Goal: Information Seeking & Learning: Understand process/instructions

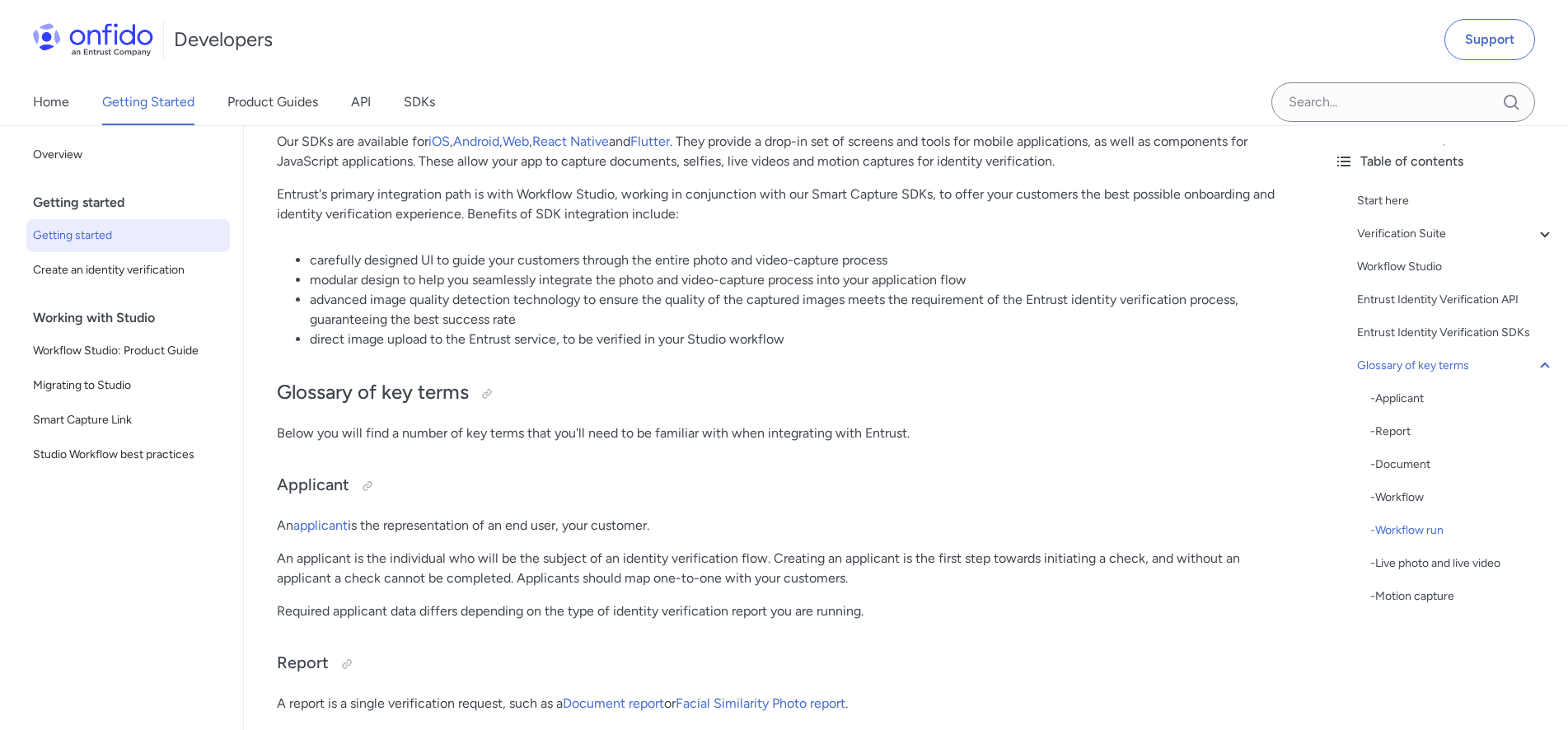
scroll to position [3361, 0]
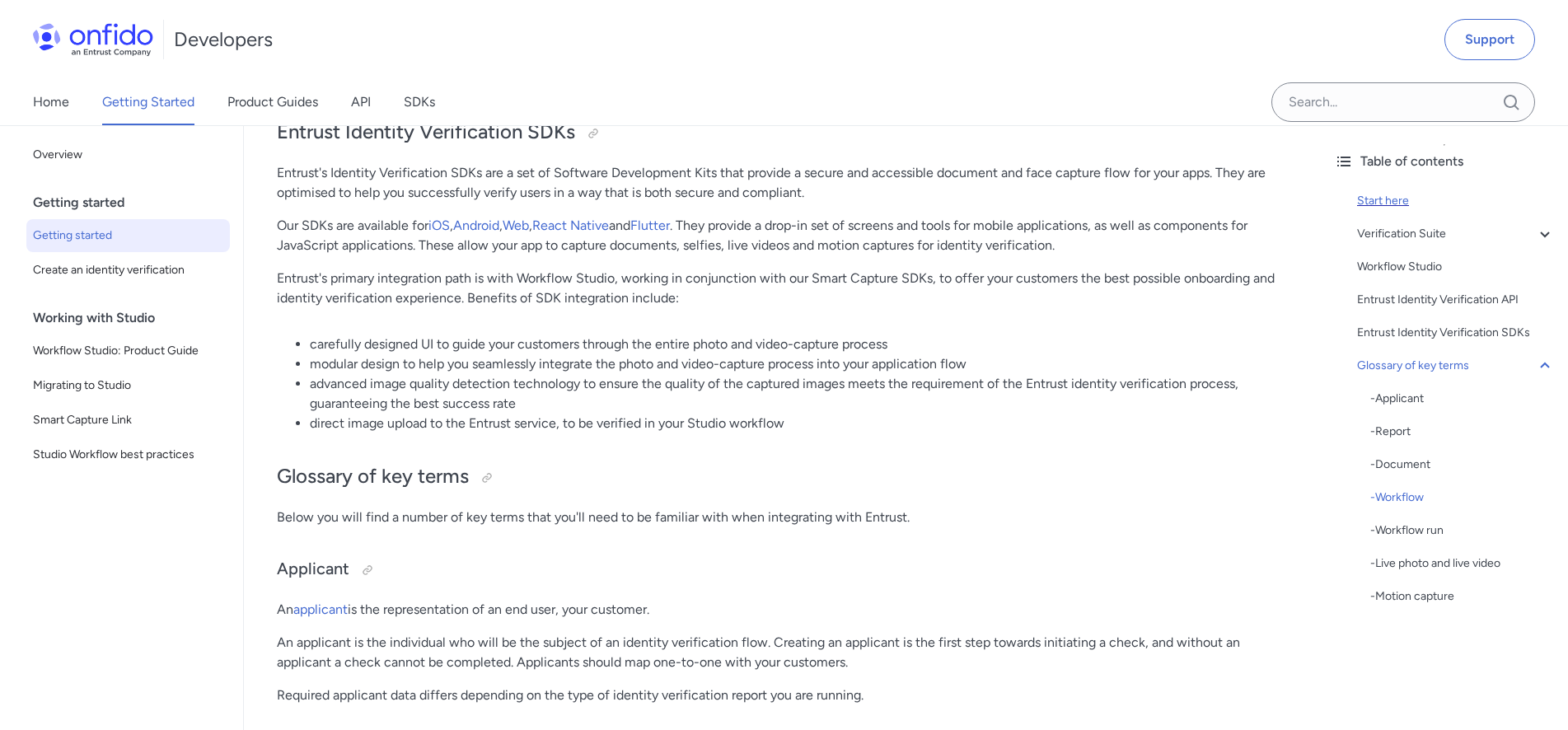
click at [1393, 203] on div "Start here" at bounding box center [1456, 200] width 197 height 20
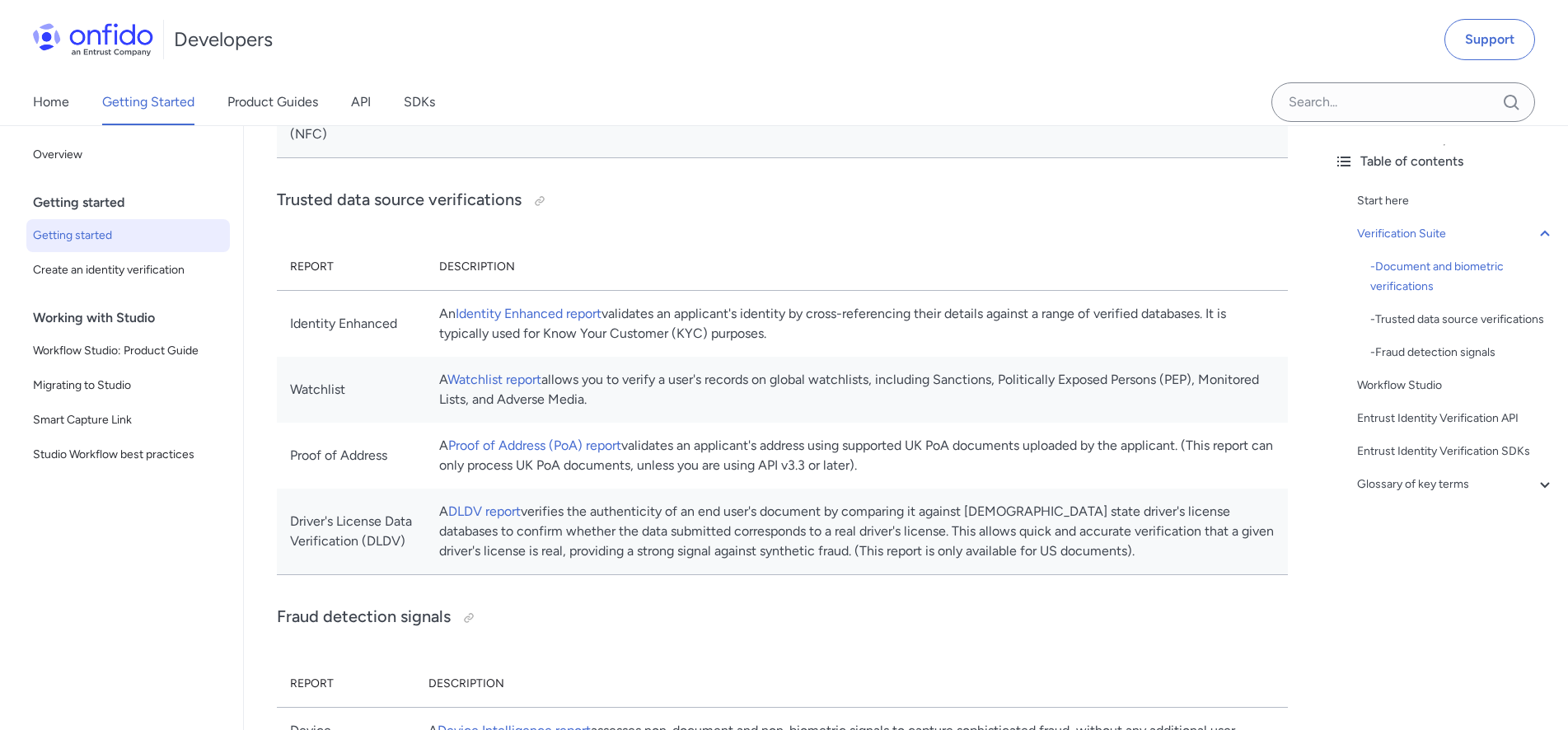
scroll to position [1039, 0]
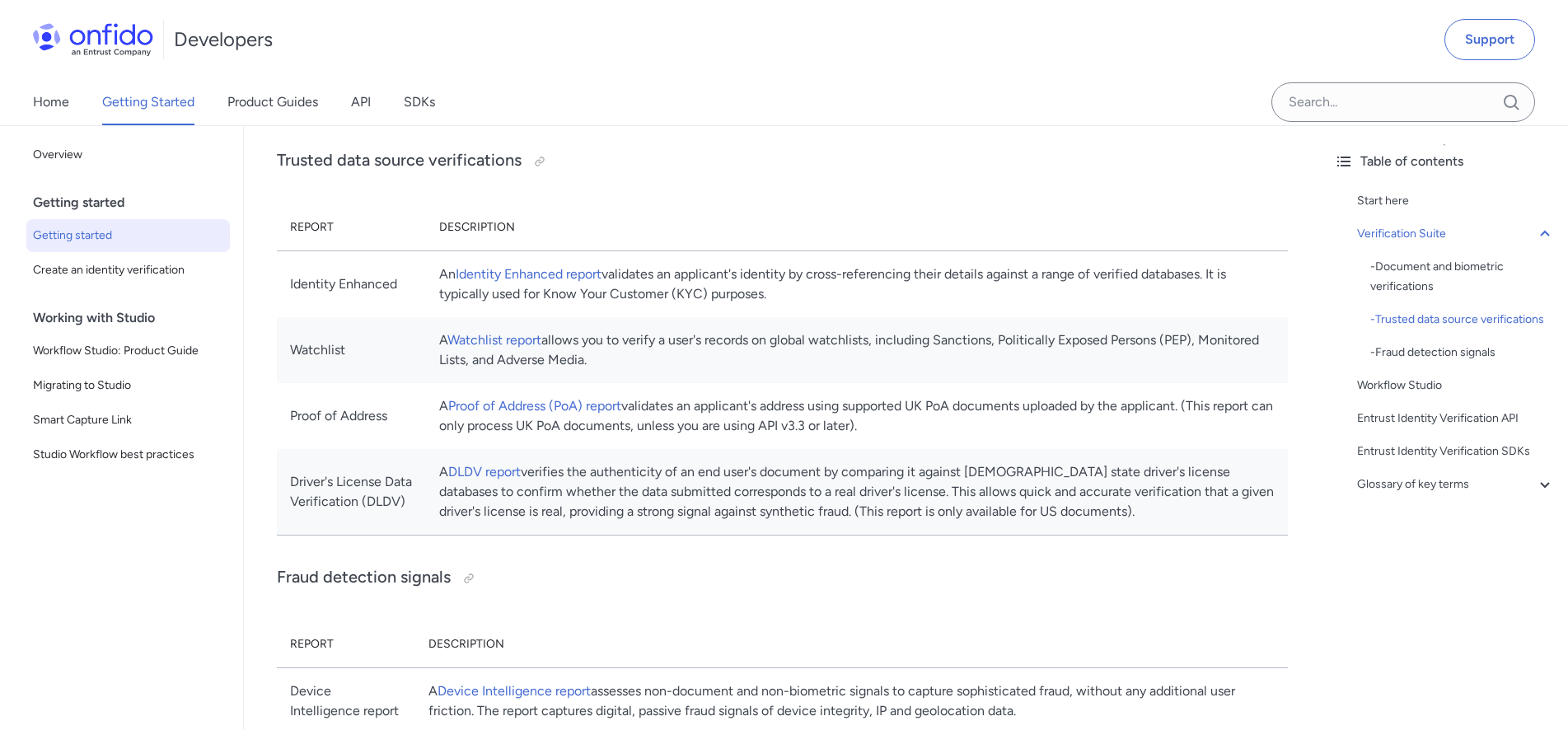
drag, startPoint x: 290, startPoint y: 420, endPoint x: 1056, endPoint y: 439, distance: 766.2
click at [1056, 439] on tr "Proof of Address A Proof of Address (PoA) report validates an applicant's addre…" at bounding box center [782, 416] width 1011 height 66
copy tr "Proof of Address A Proof of Address (PoA) report validates an applicant's addre…"
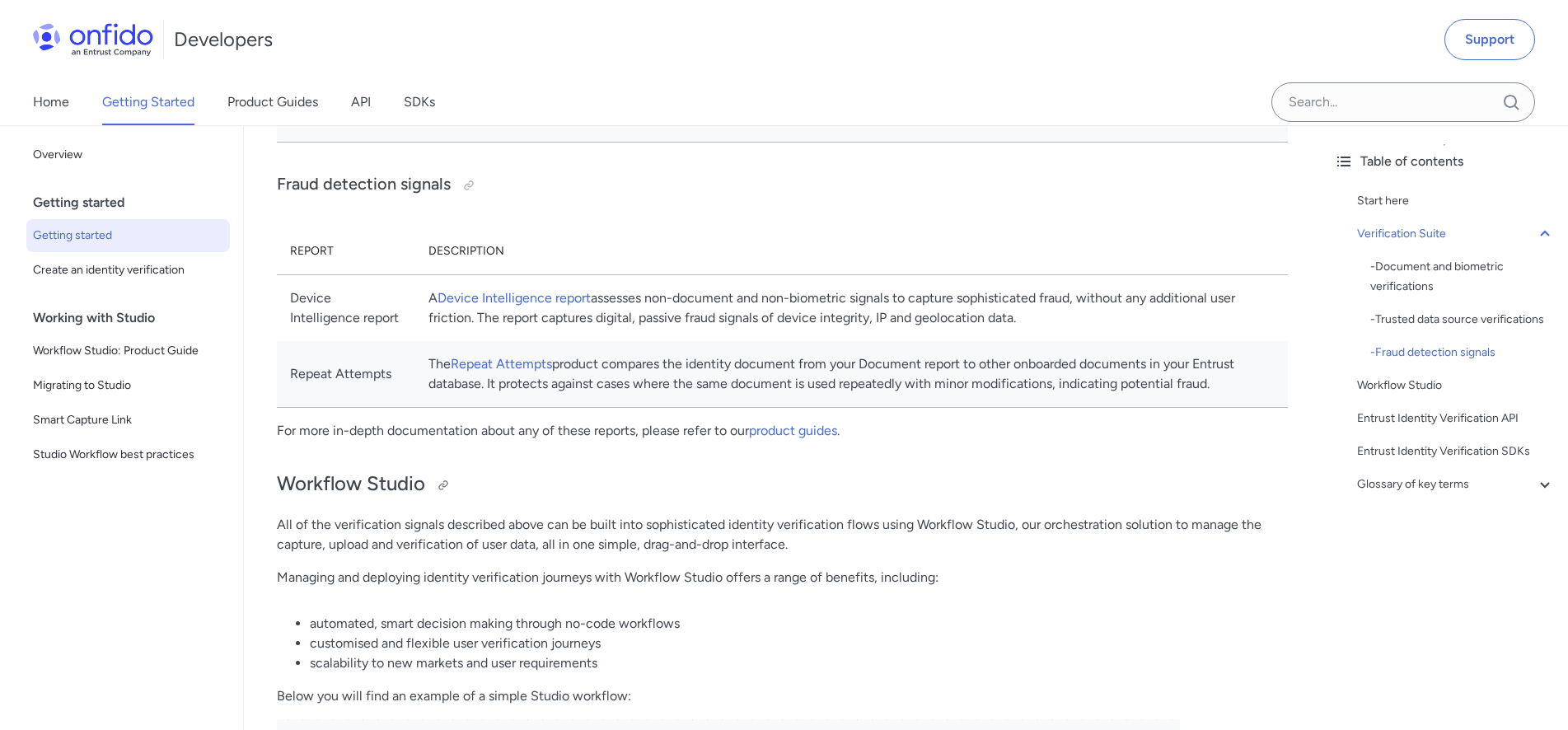
scroll to position [1459, 0]
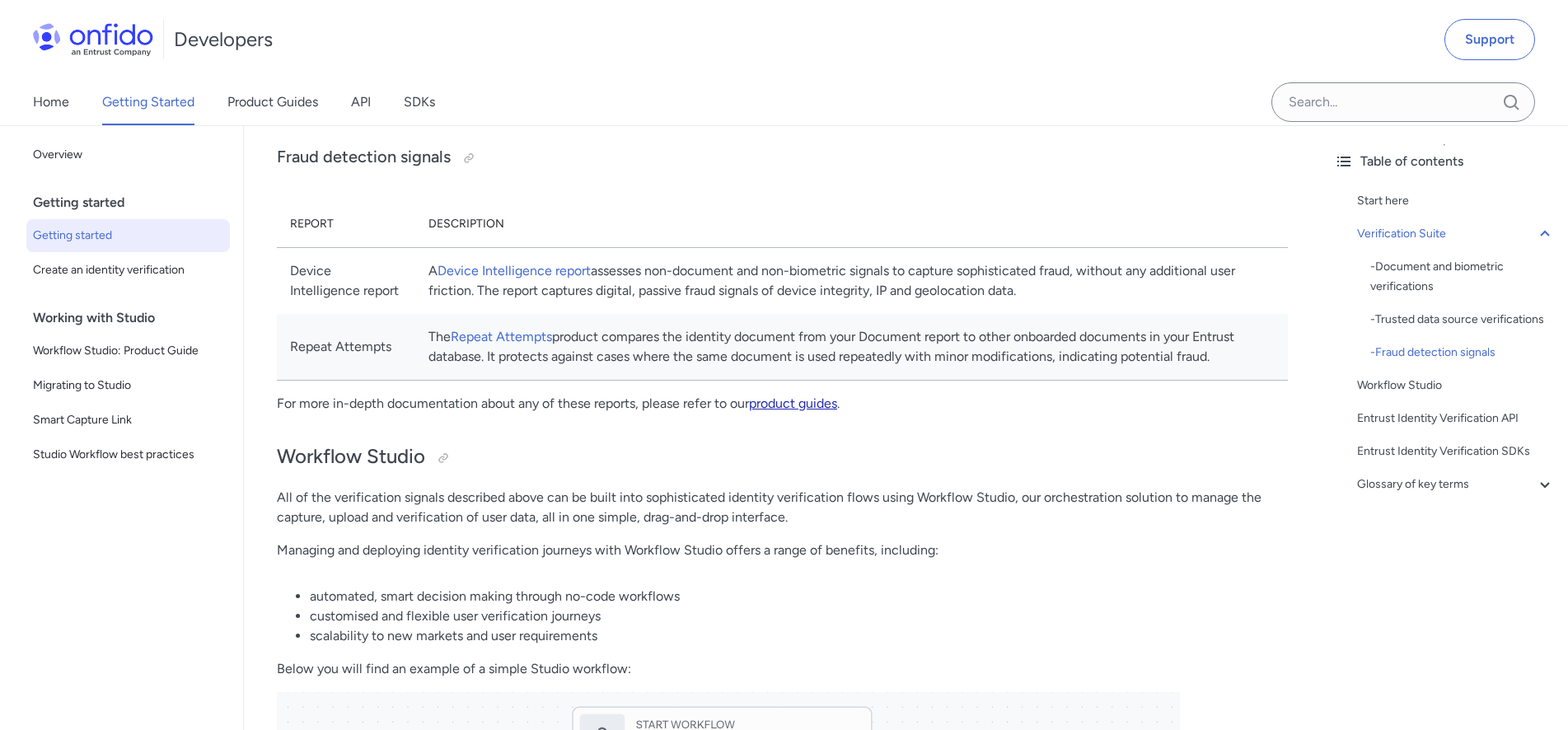
click at [790, 411] on link "product guides" at bounding box center [793, 403] width 88 height 15
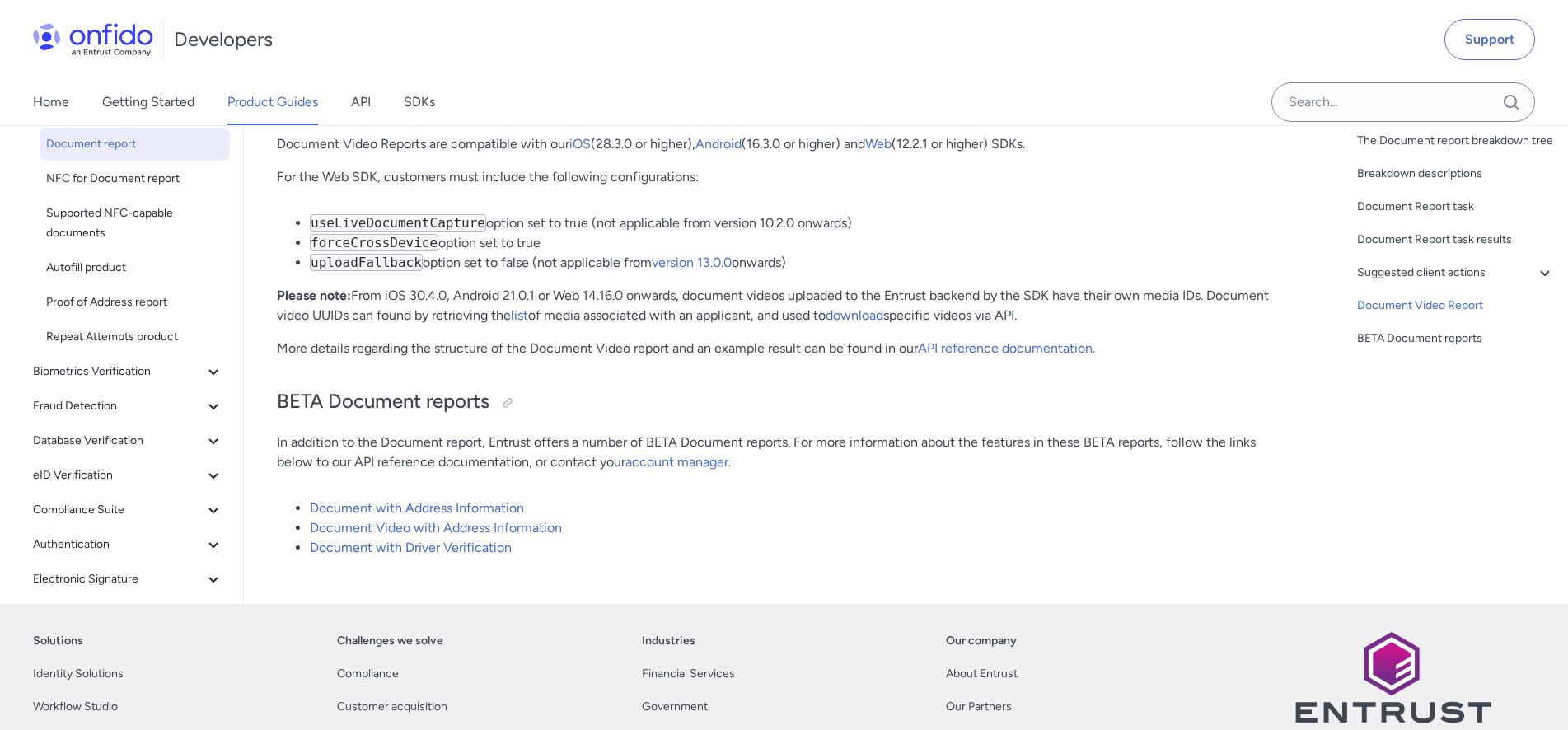
scroll to position [12270, 0]
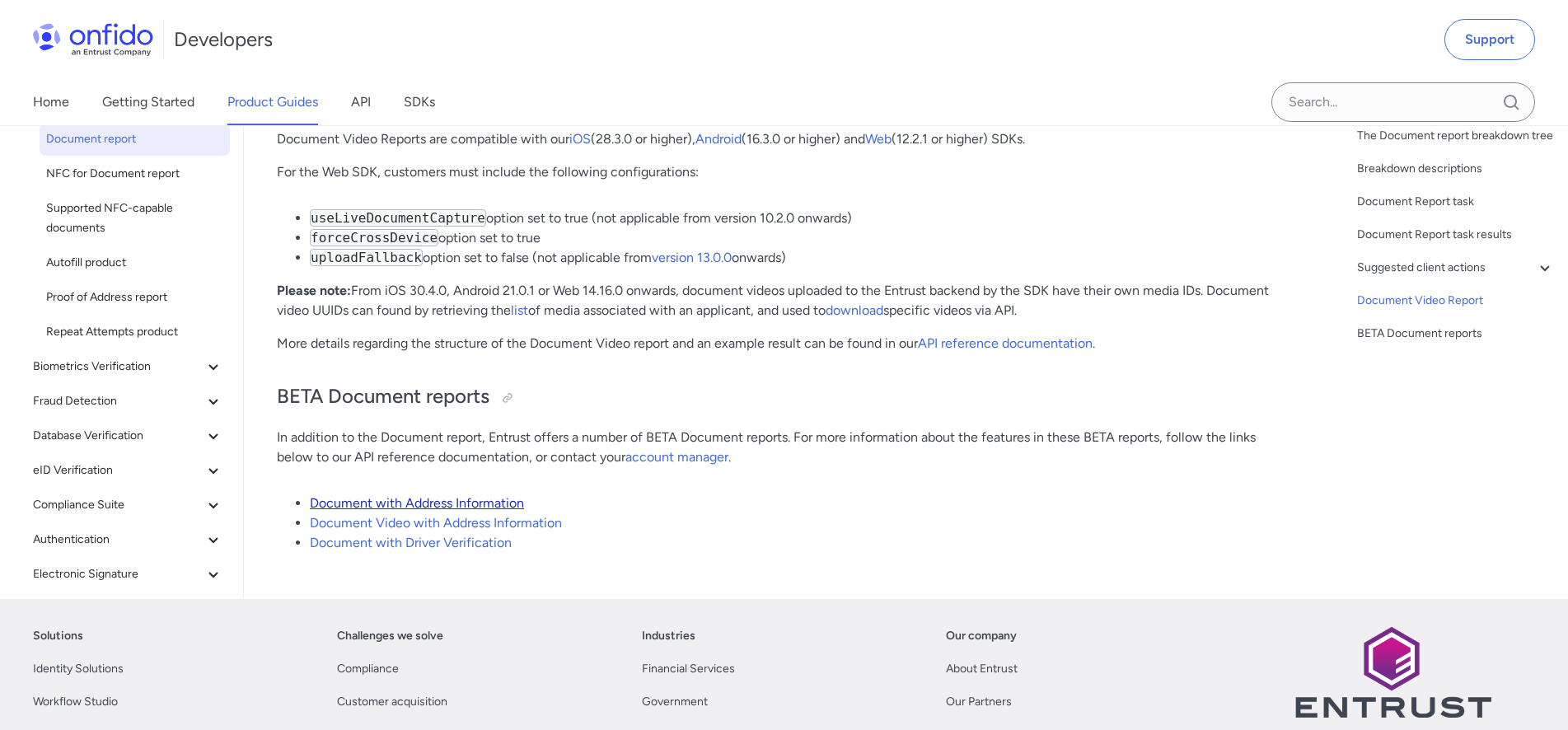
click at [470, 496] on link "Document with Address Information" at bounding box center [417, 503] width 215 height 15
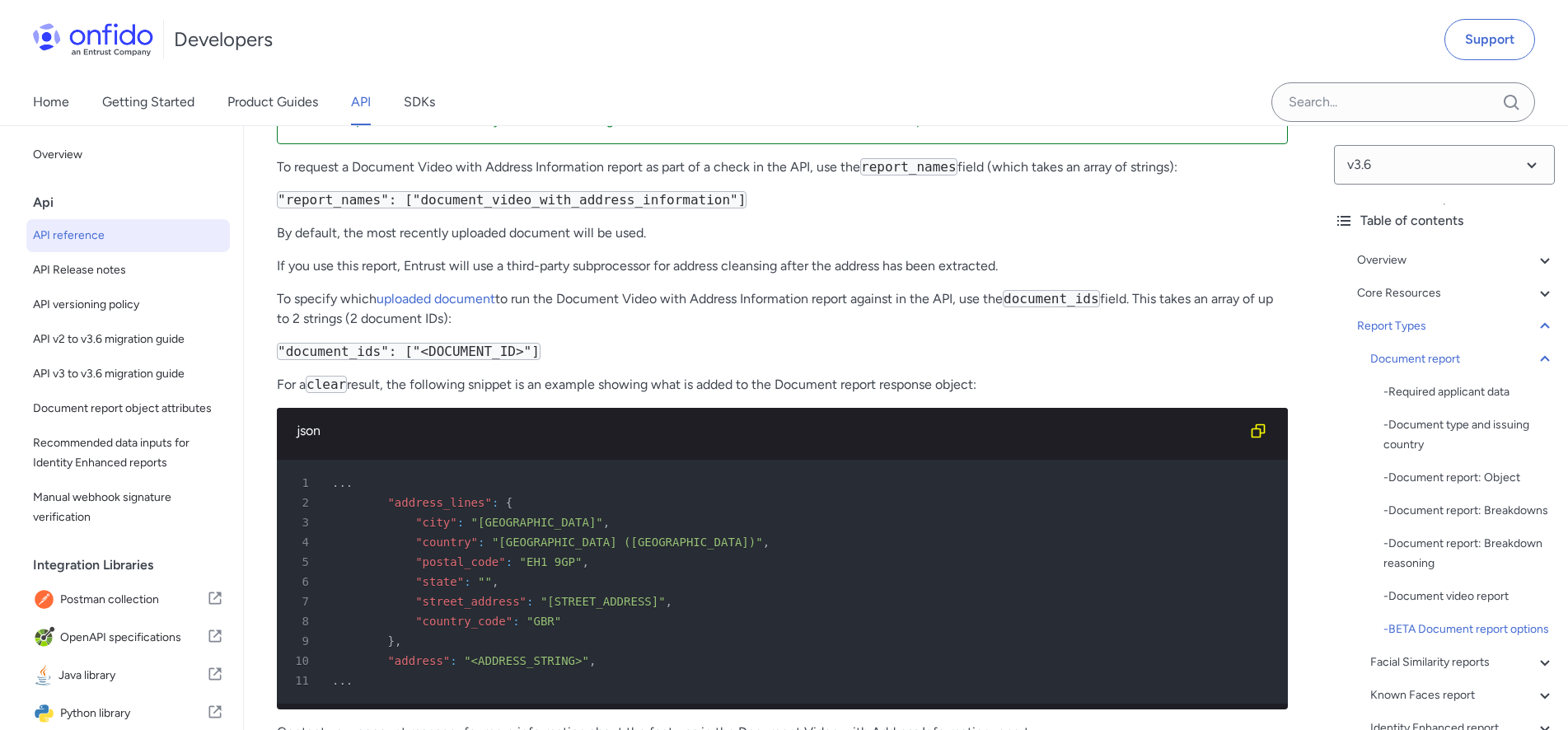
scroll to position [71087, 0]
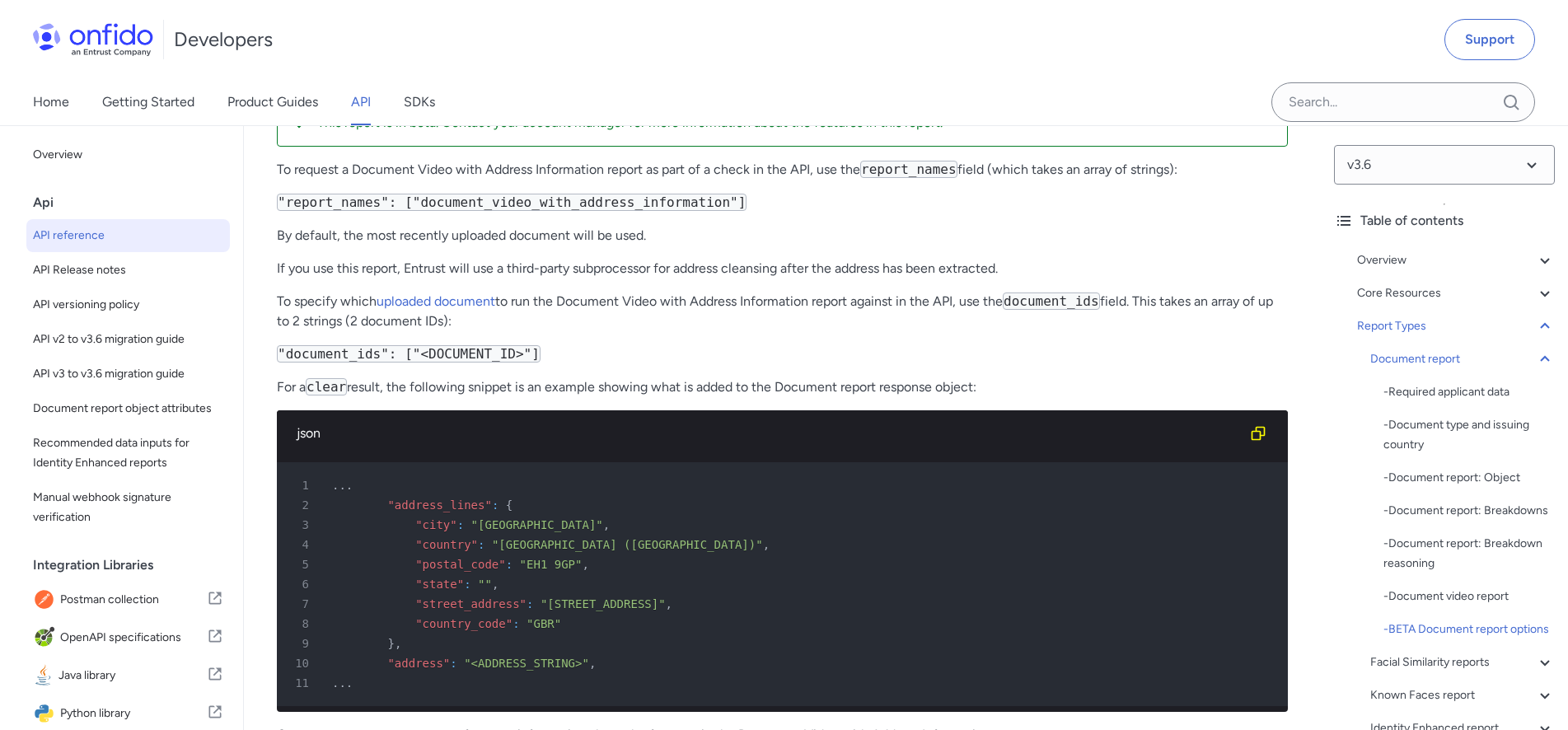
drag, startPoint x: 278, startPoint y: 443, endPoint x: 1018, endPoint y: 483, distance: 741.1
copy div "By default, the most recently uploaded document will be used. If you use this r…"
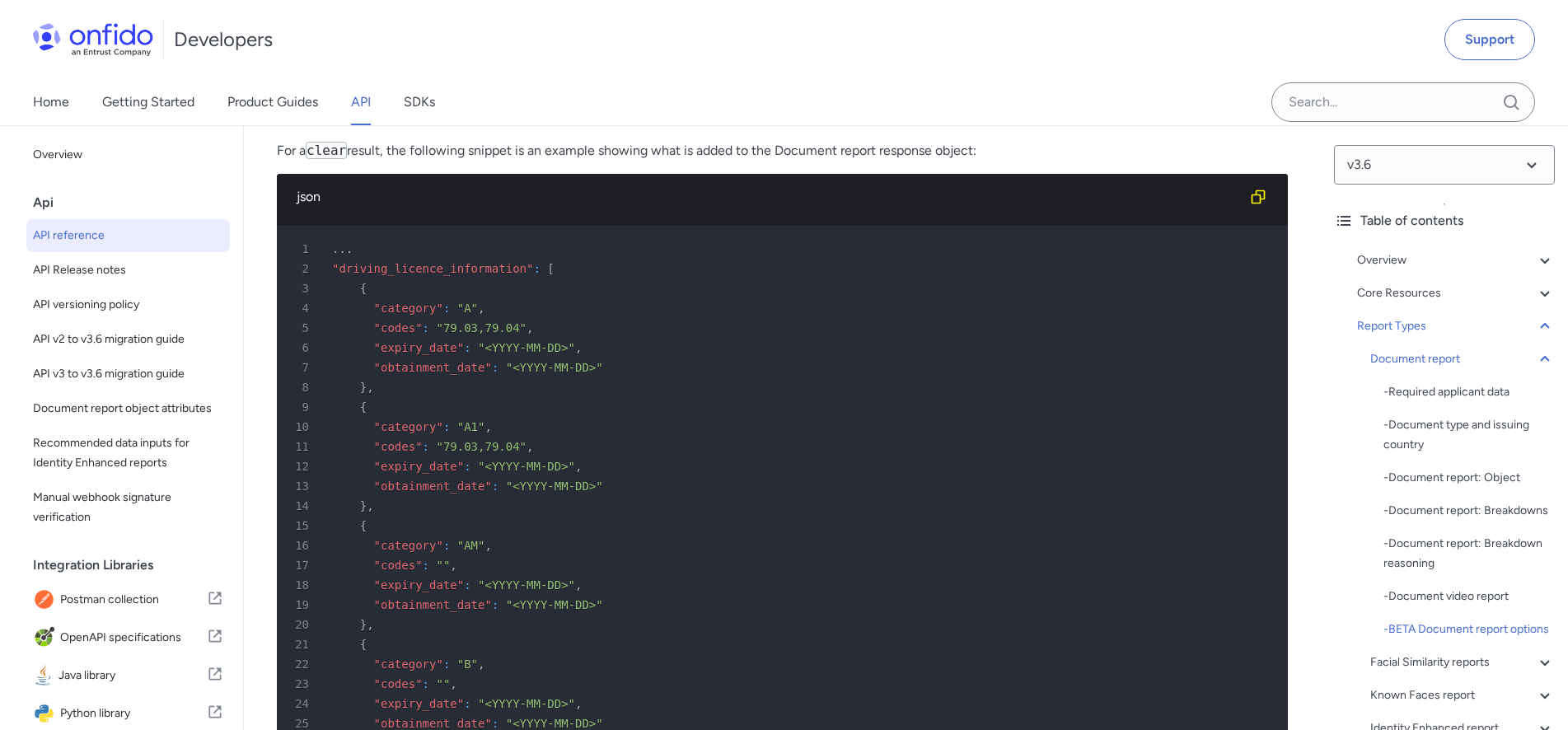
scroll to position [71927, 0]
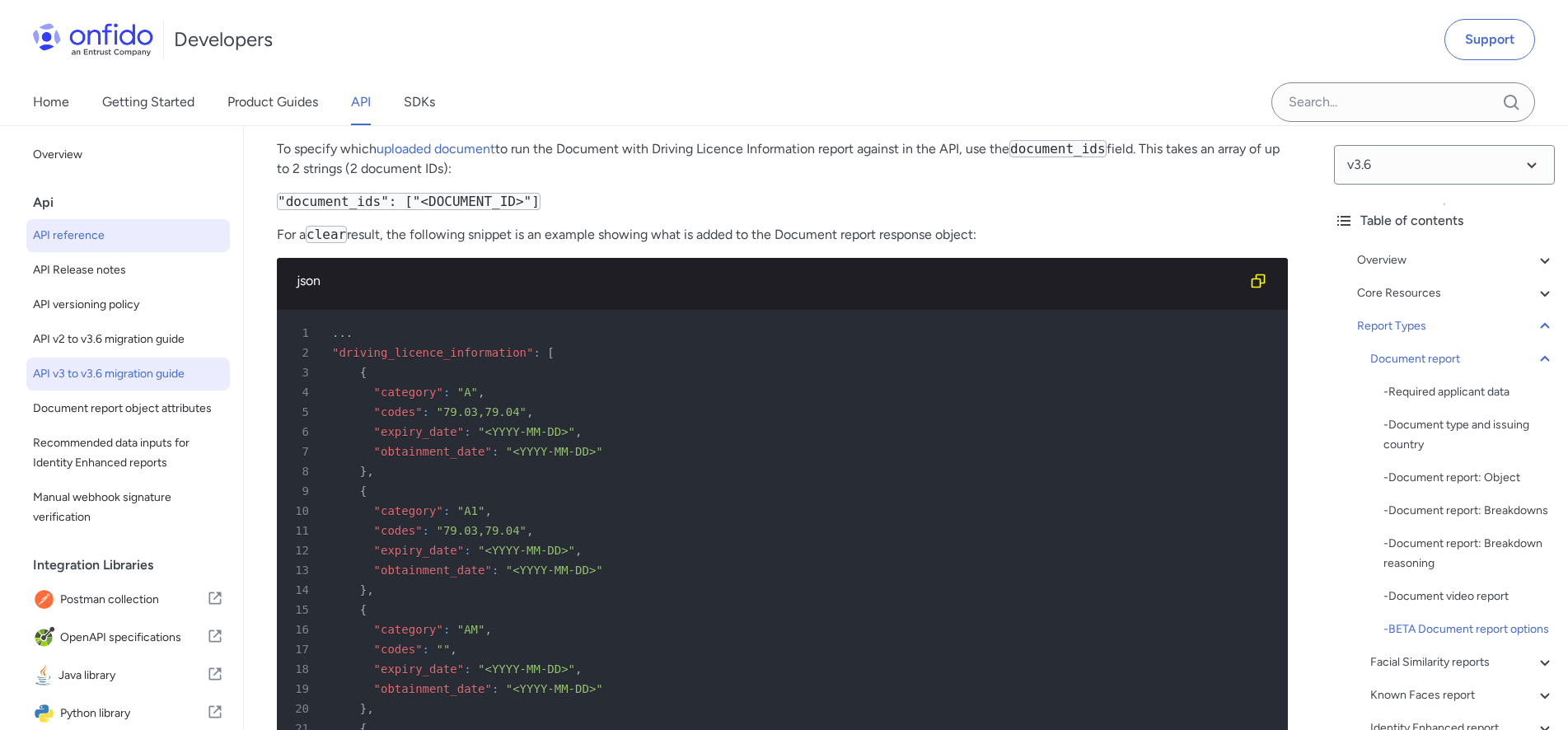
click at [129, 373] on span "API v3 to v3.6 migration guide" at bounding box center [128, 374] width 191 height 20
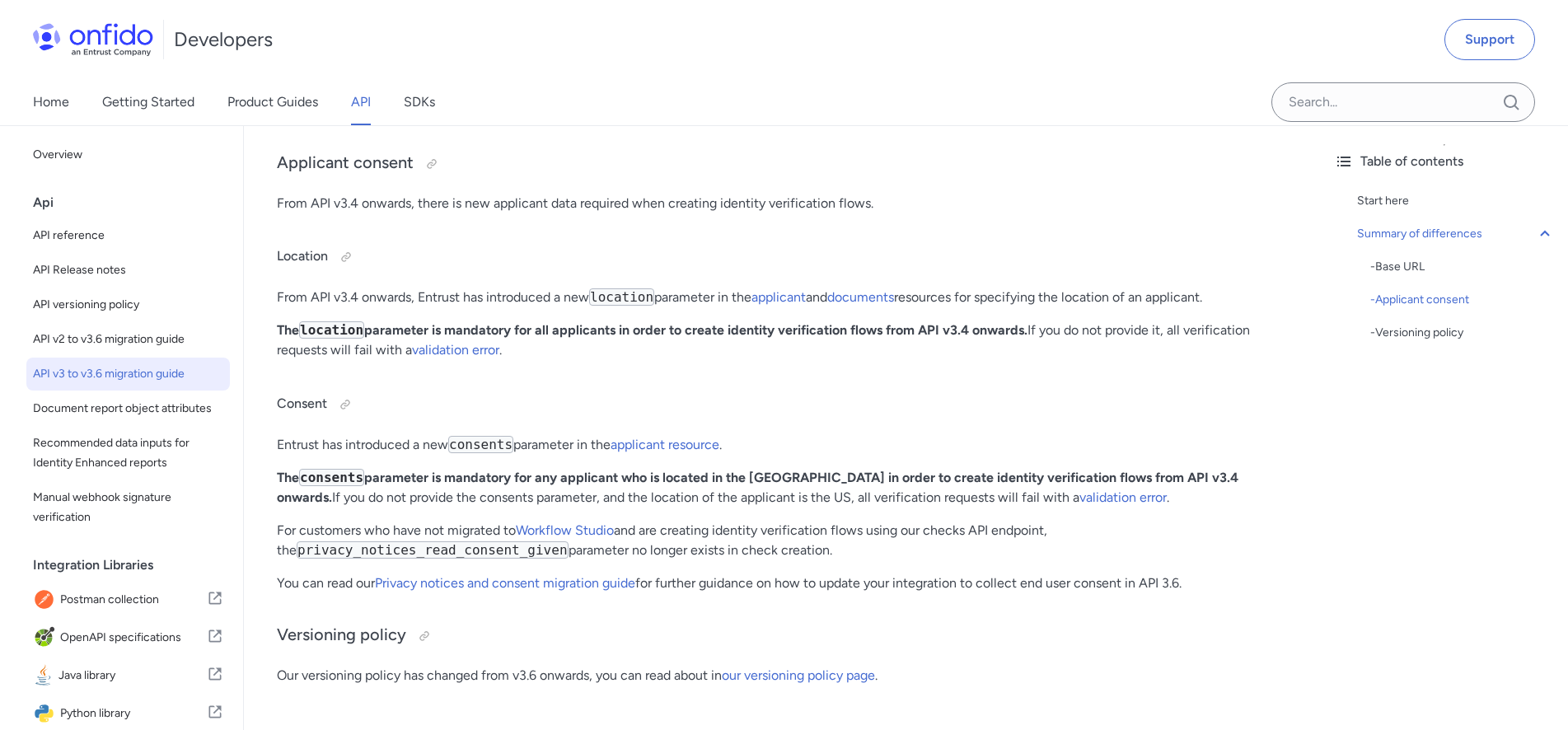
scroll to position [504, 0]
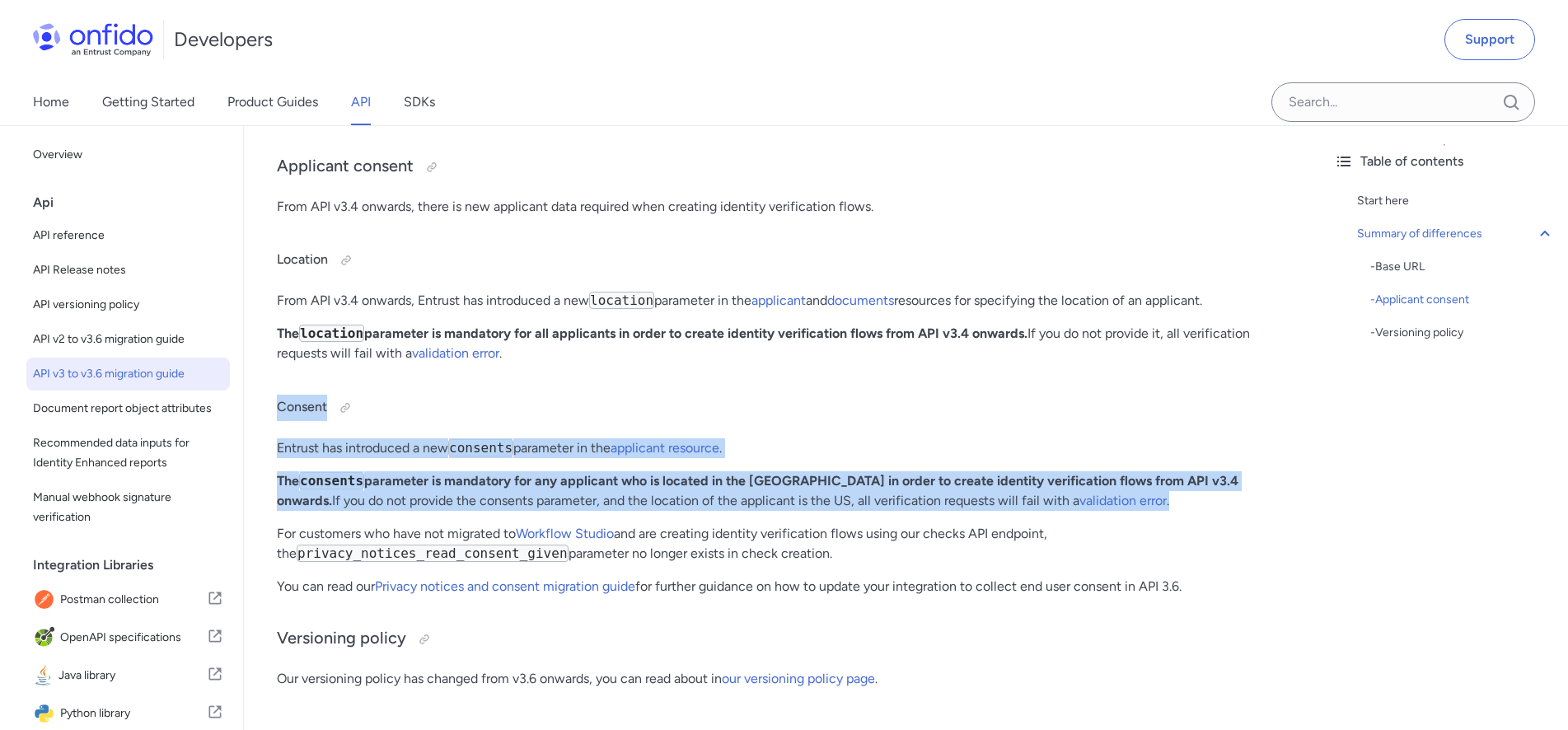
drag, startPoint x: 278, startPoint y: 405, endPoint x: 1056, endPoint y: 502, distance: 784.0
click at [1056, 502] on div "API v3 to v3.6 migration guide Start here The following short guide is for cust…" at bounding box center [782, 202] width 1011 height 1000
copy div "Consent Entrust has introduced a new consents parameter in the applicant resour…"
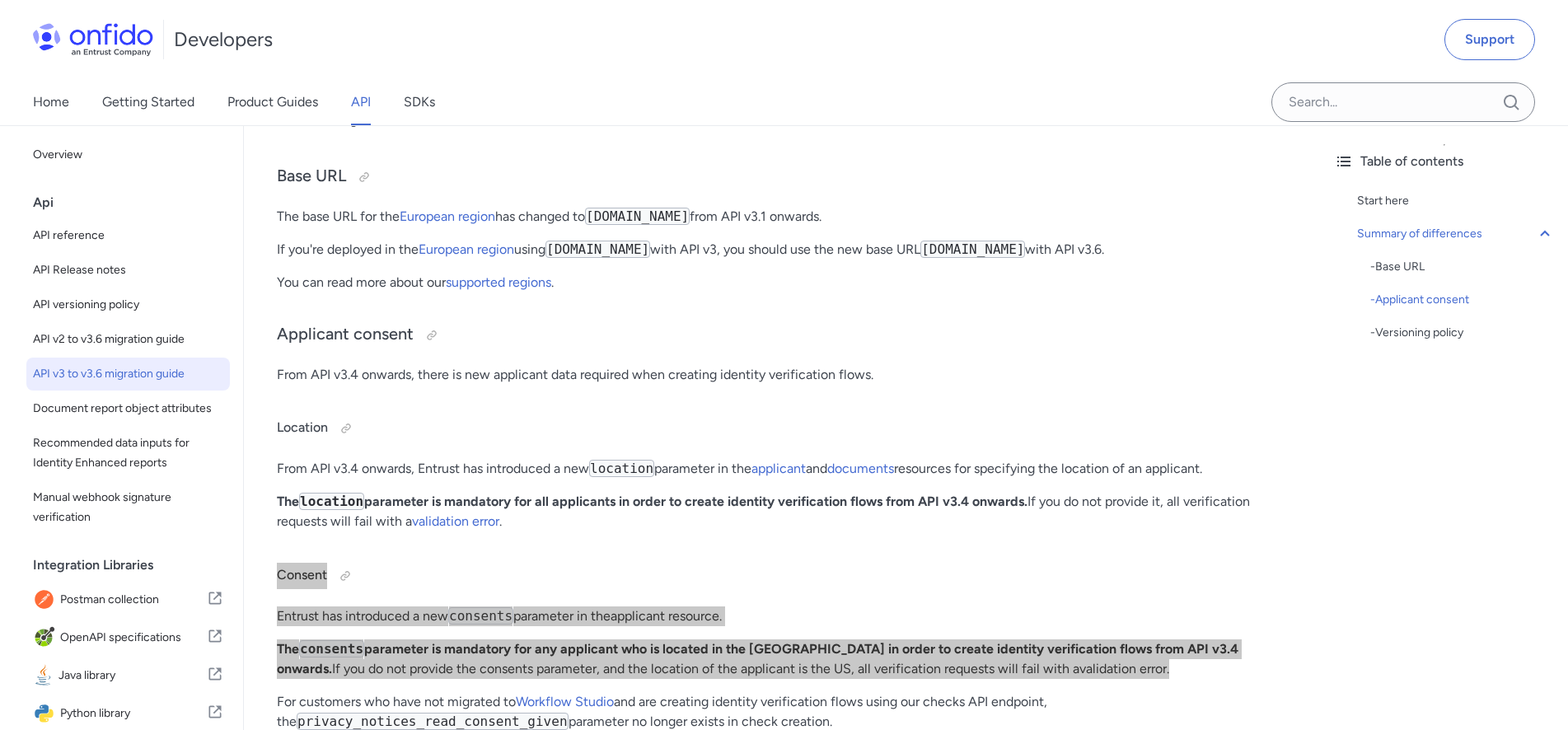
scroll to position [0, 0]
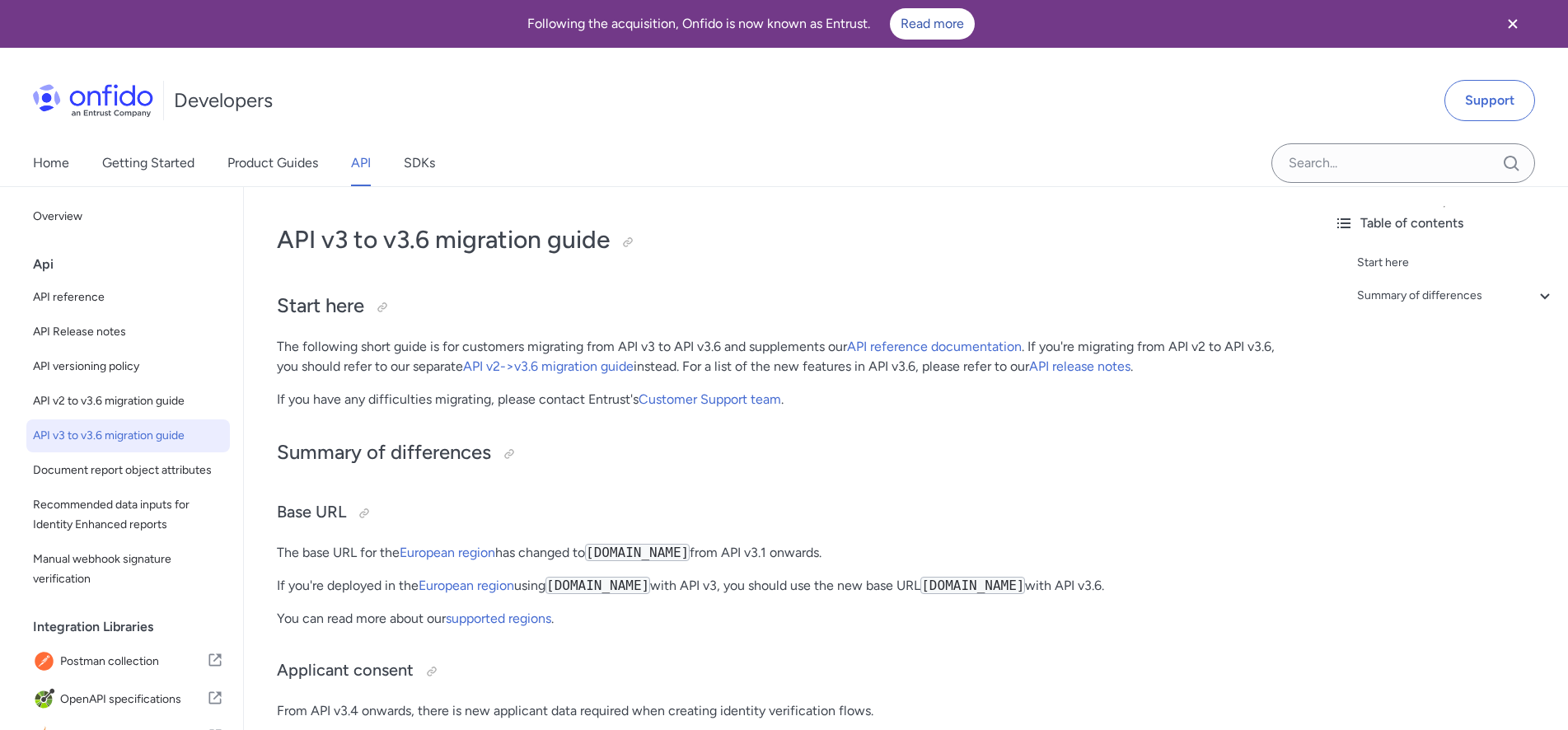
click at [363, 167] on link "API" at bounding box center [361, 163] width 20 height 47
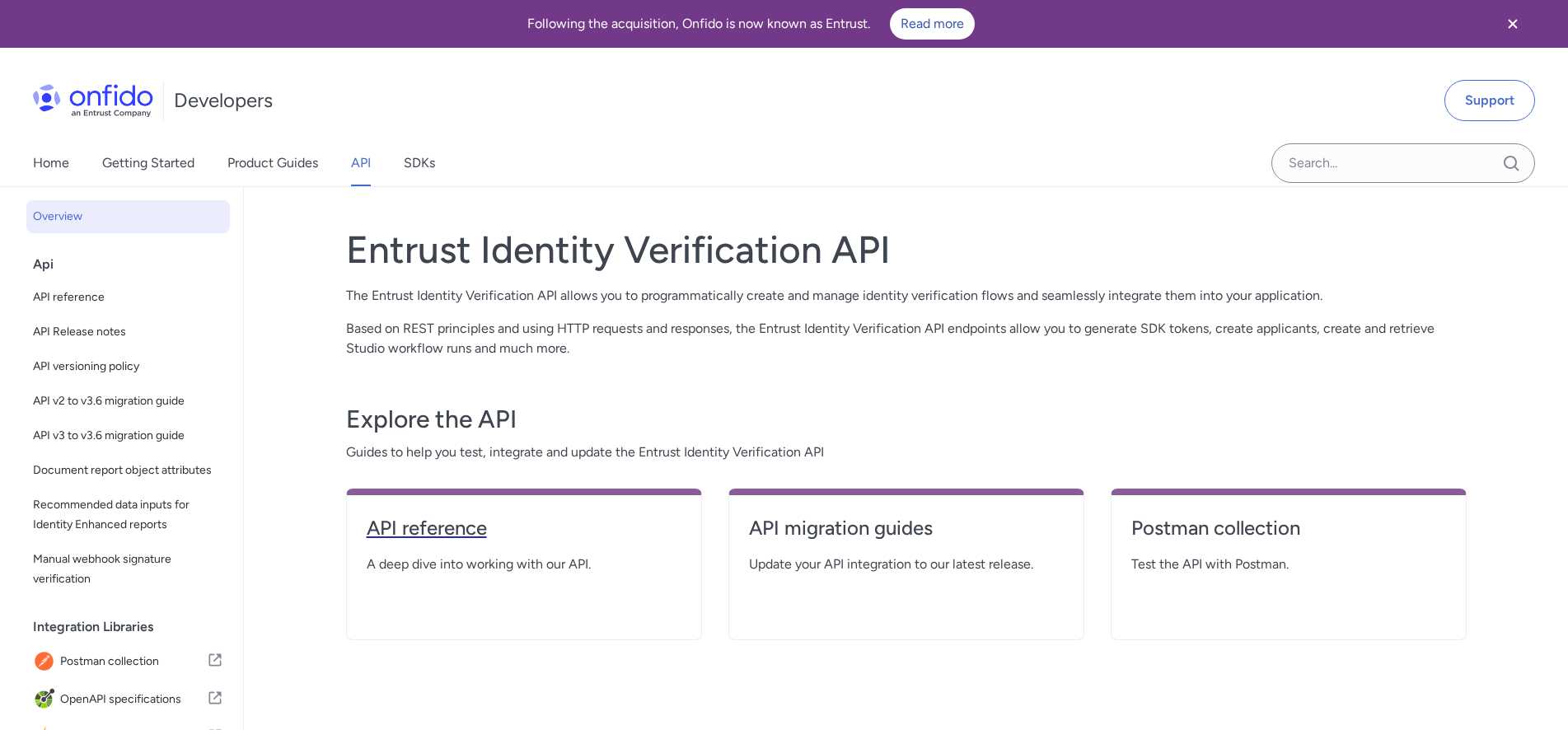
click at [414, 532] on h4 "API reference" at bounding box center [524, 528] width 315 height 27
select select "http"
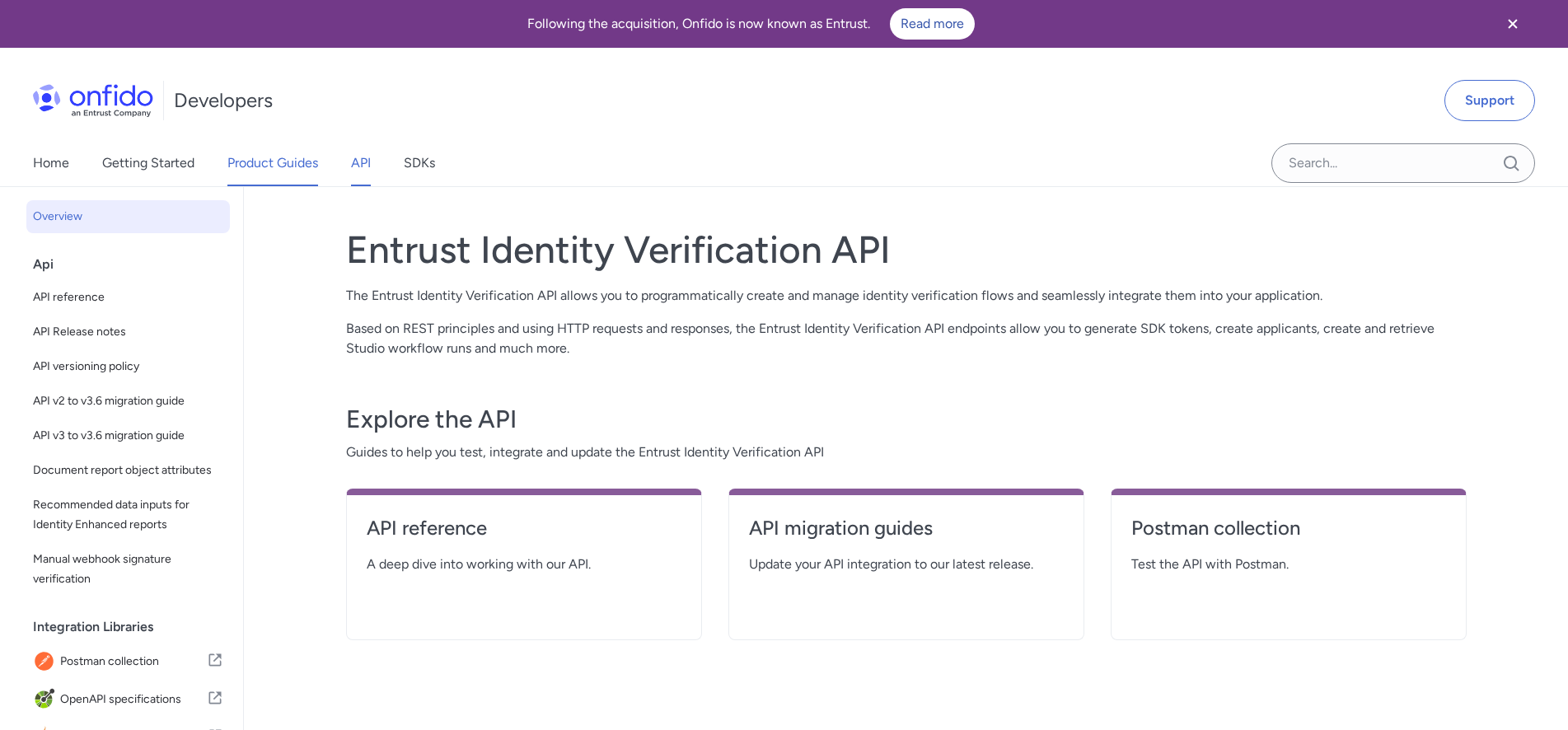
select select "http"
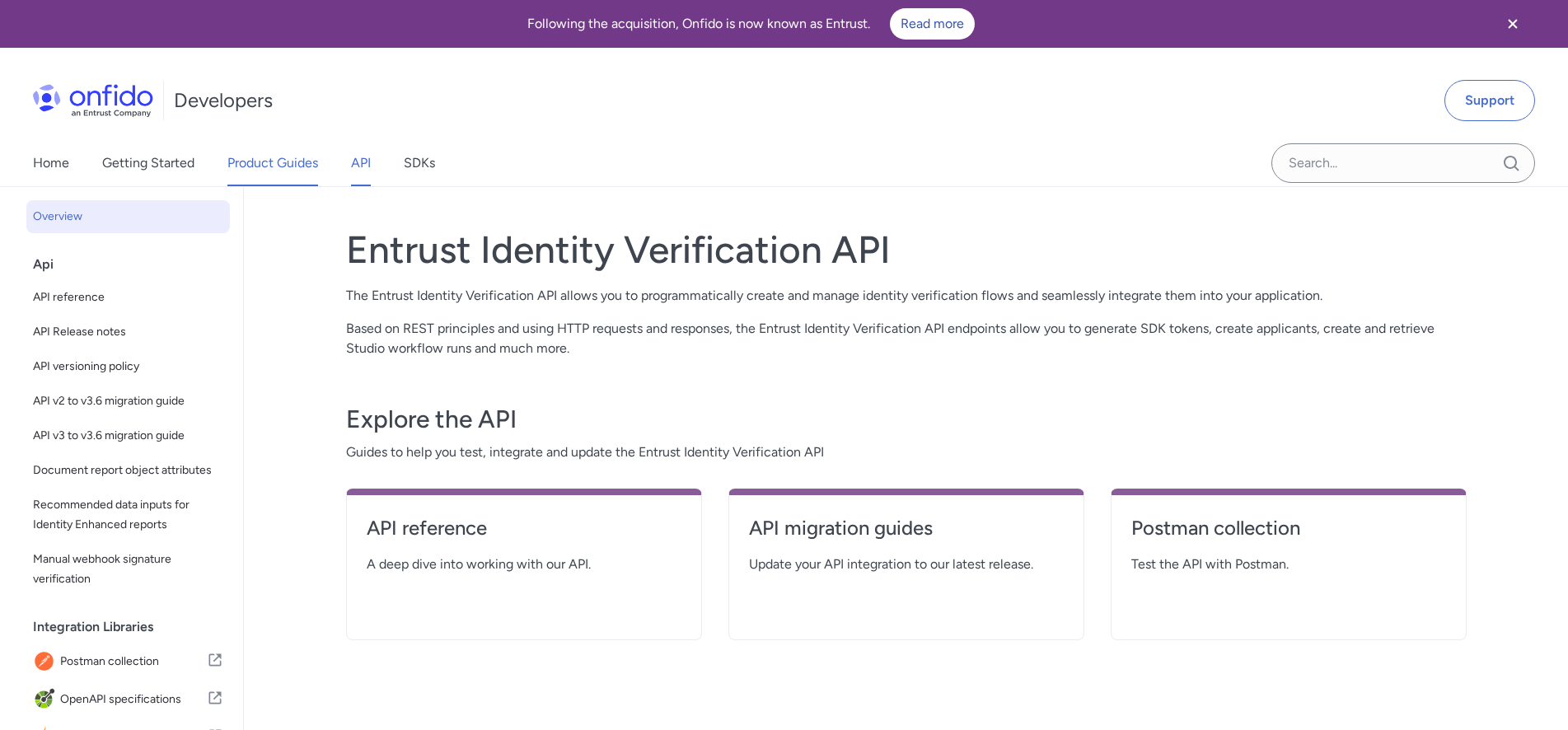
select select "http"
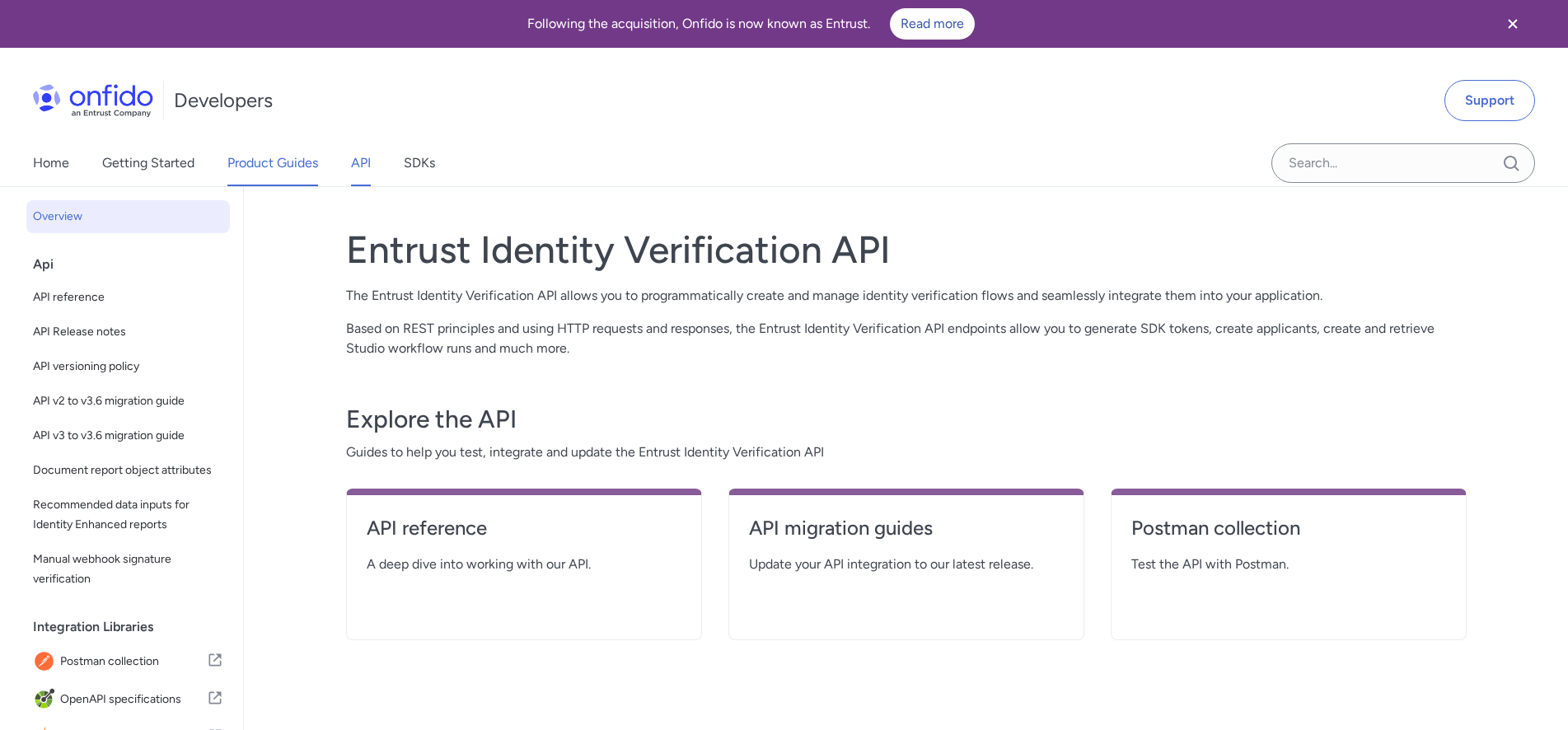
select select "http"
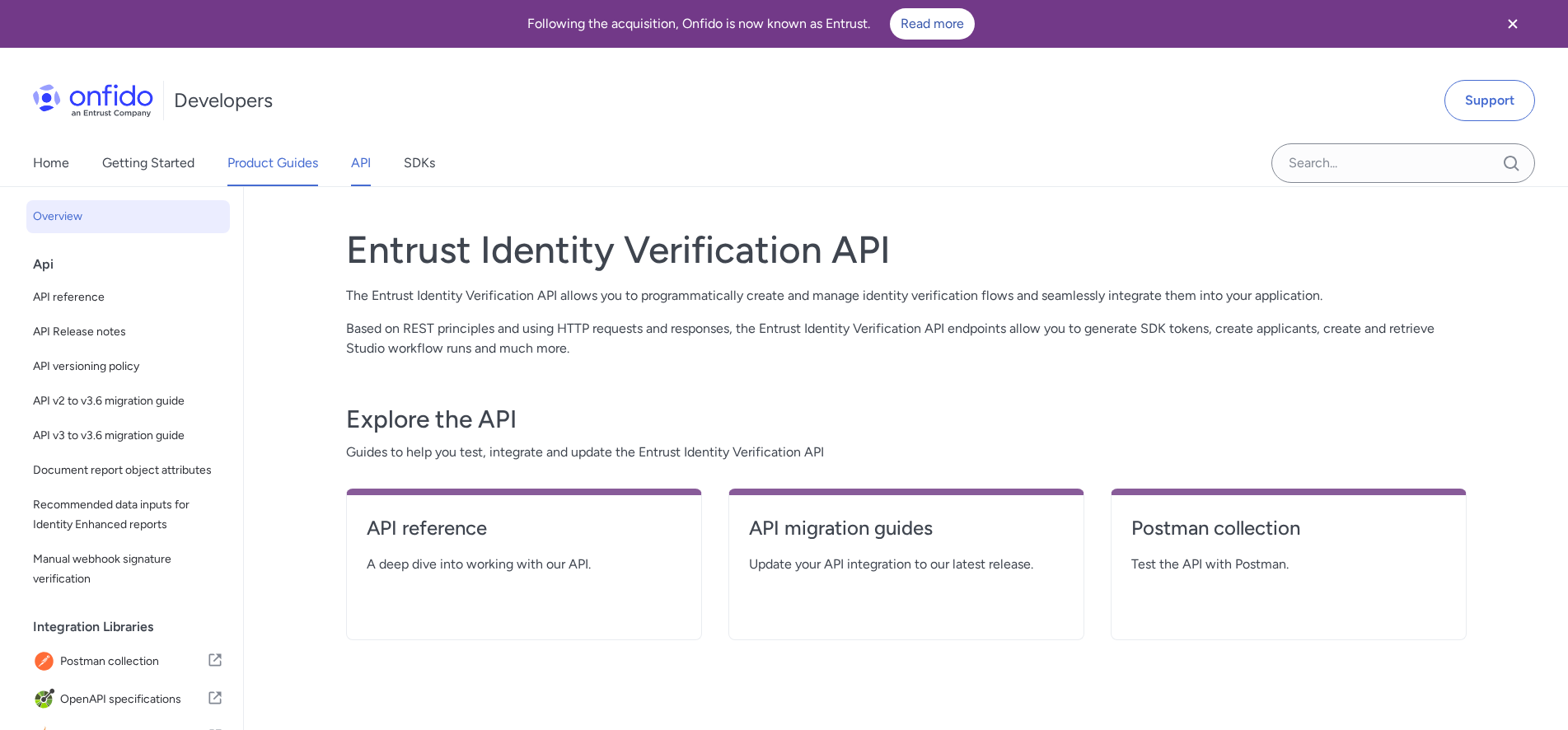
select select "http"
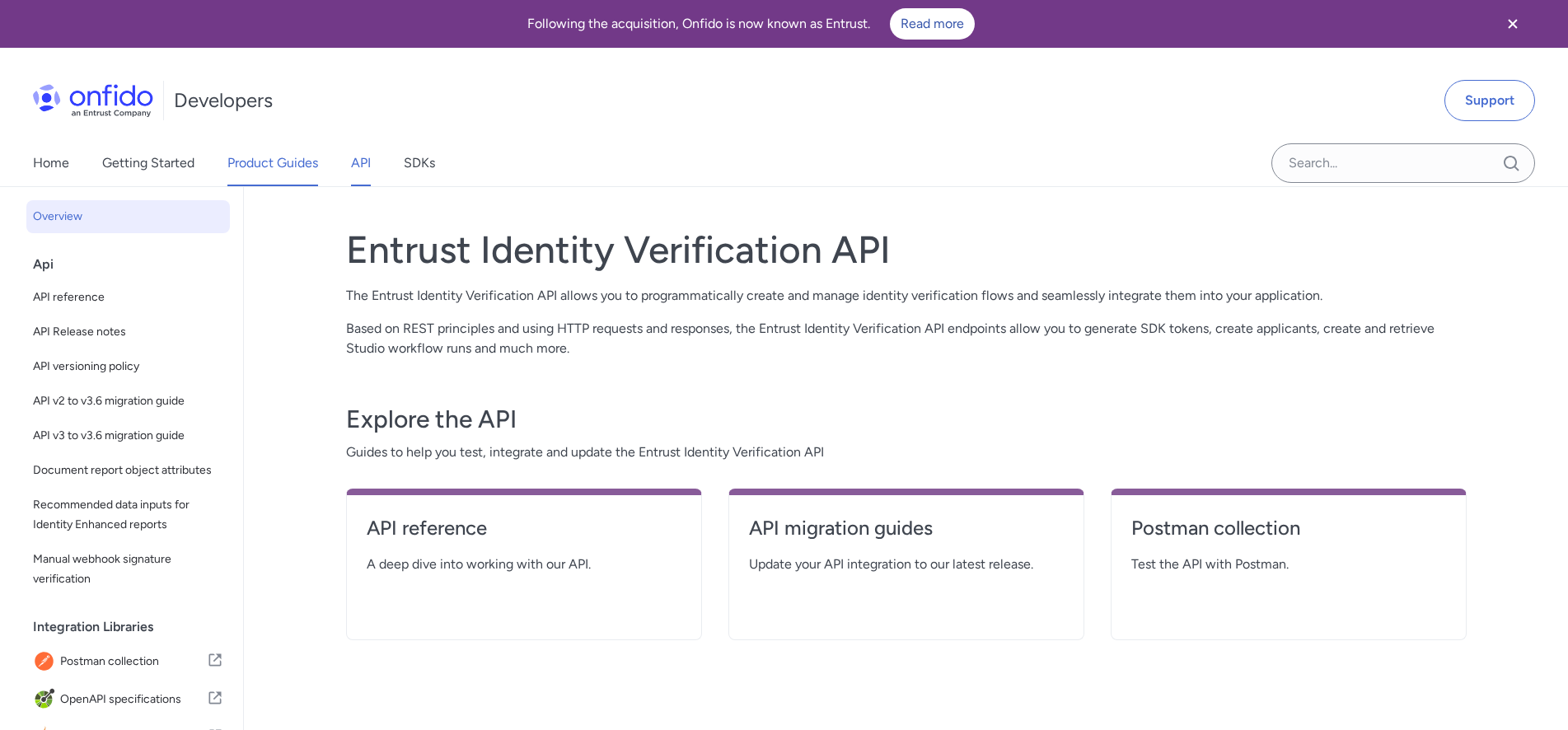
select select "http"
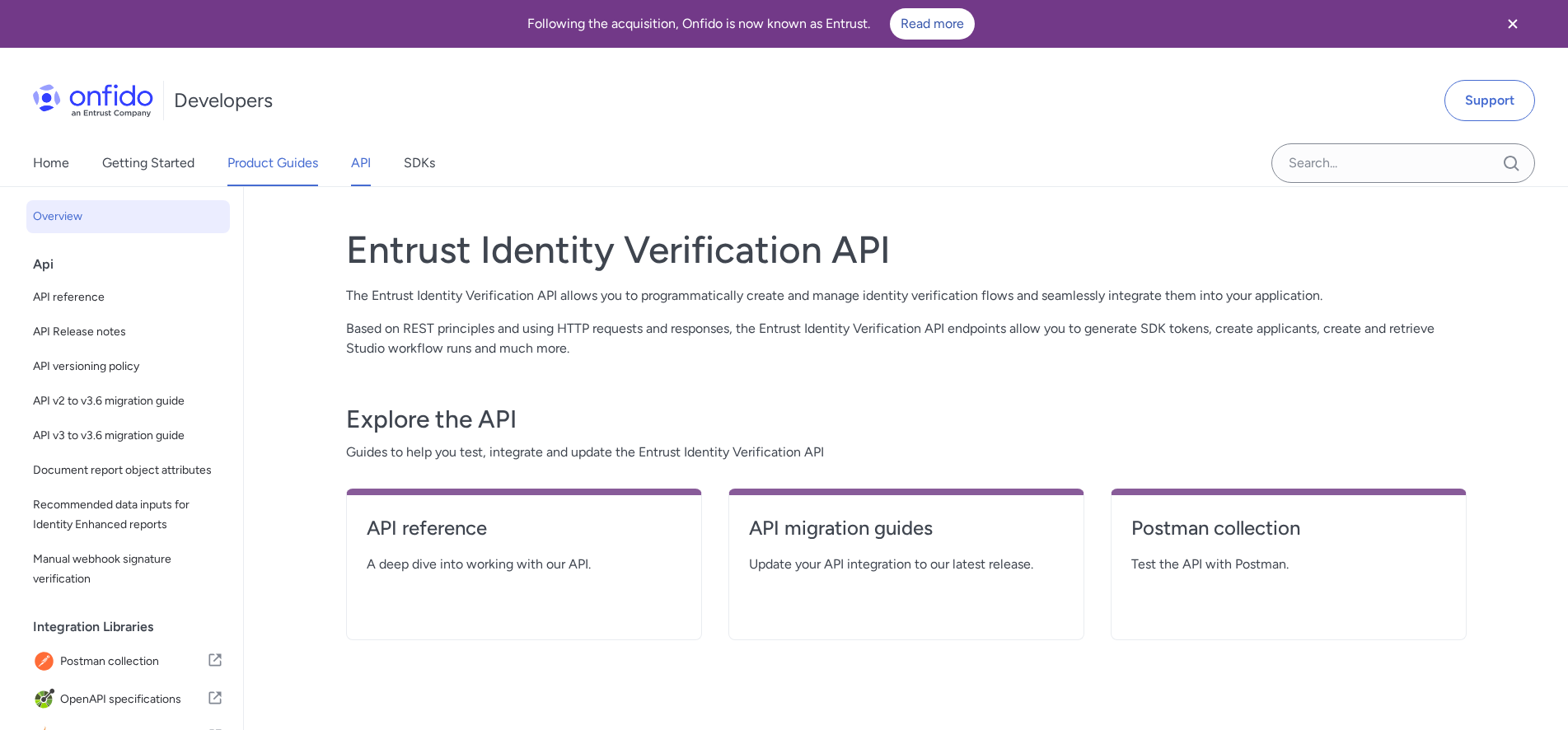
select select "http"
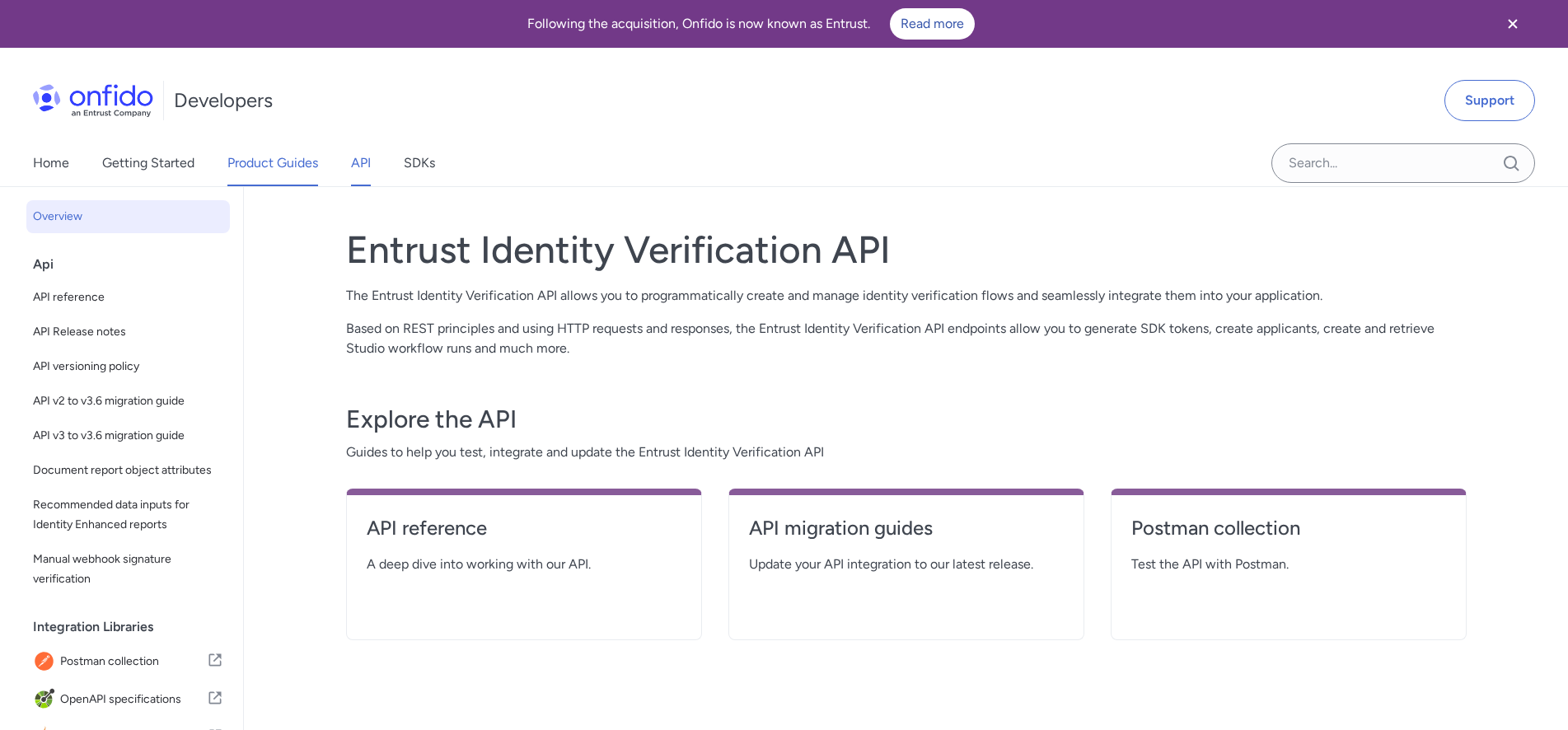
select select "http"
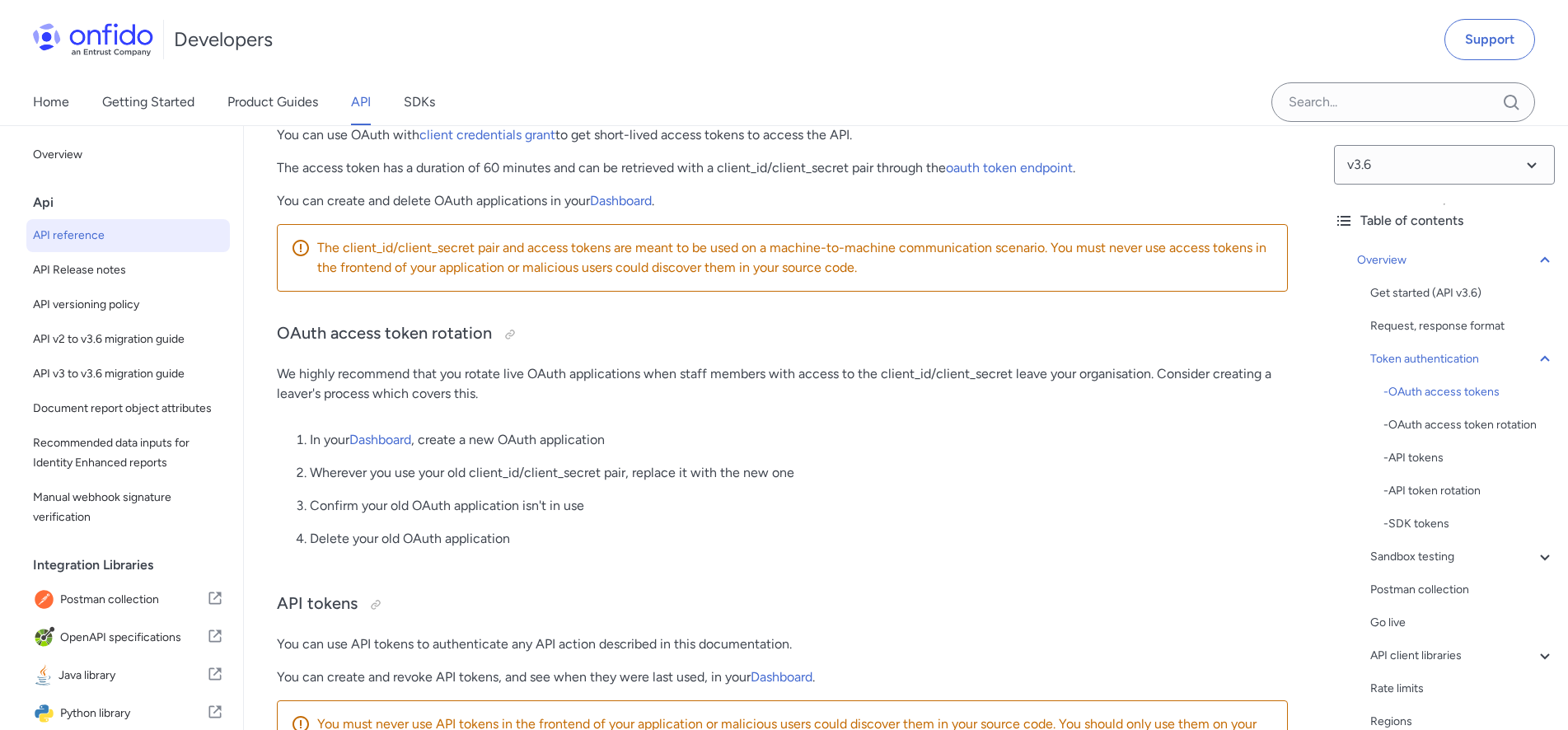
scroll to position [840, 0]
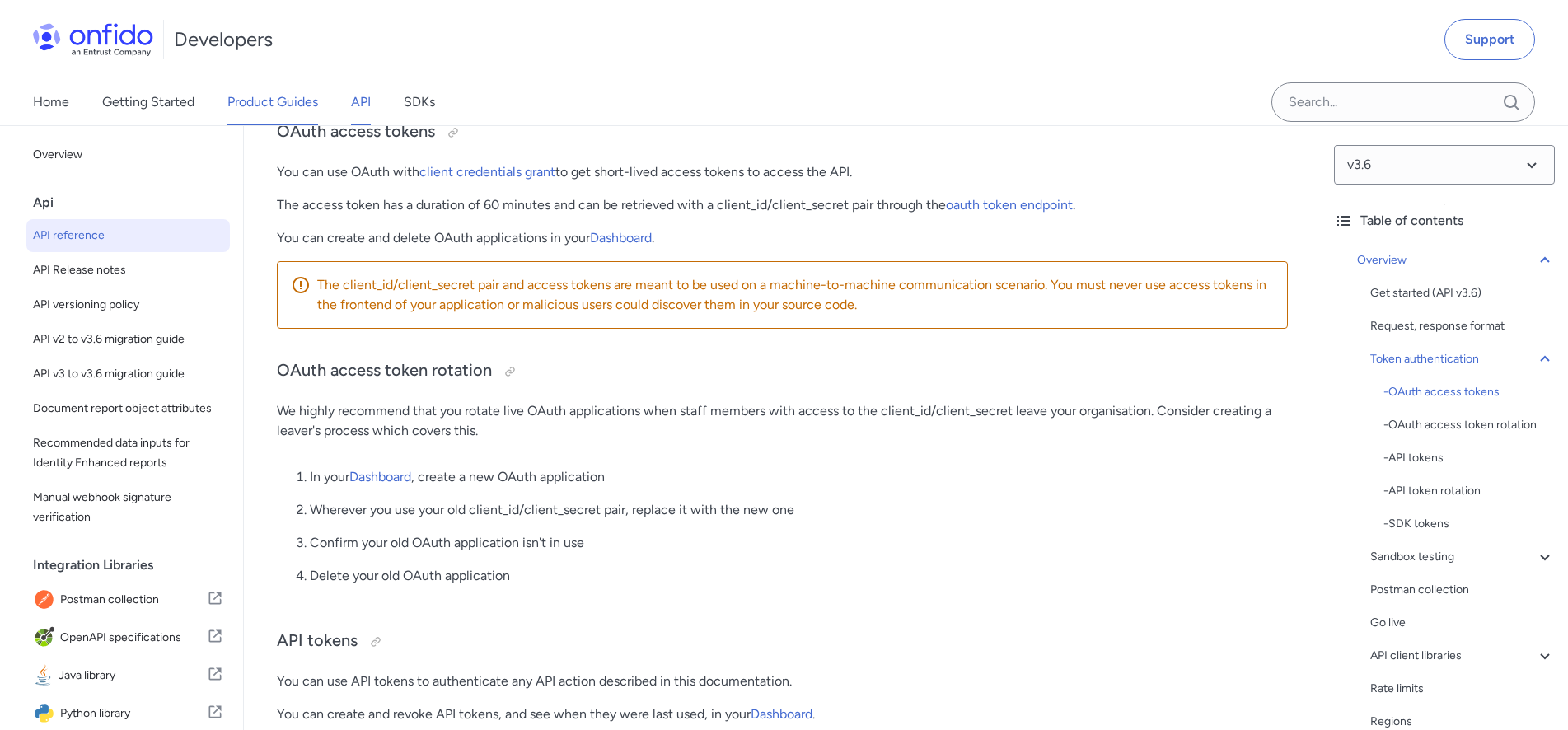
click at [268, 107] on link "Product Guides" at bounding box center [272, 102] width 90 height 47
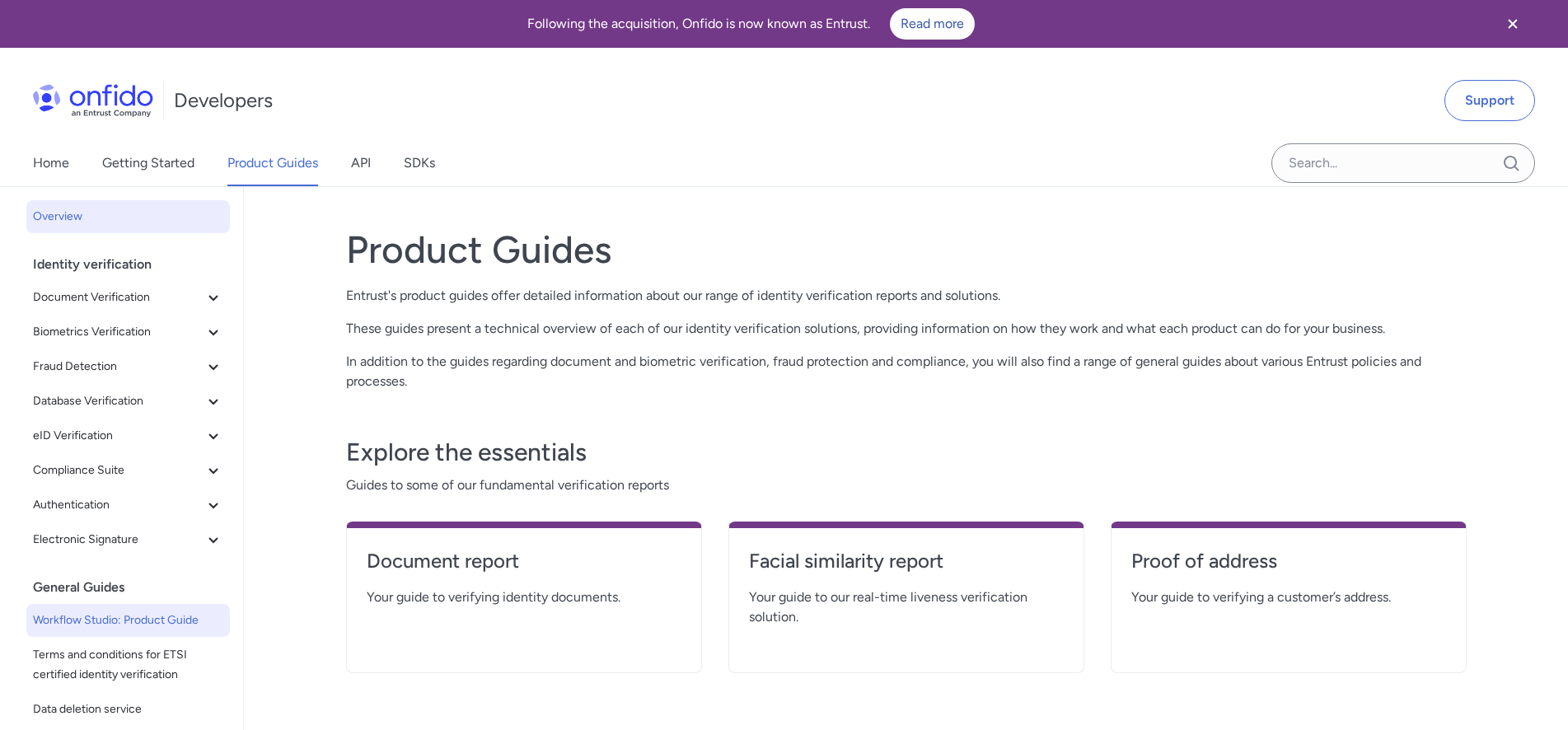
click at [107, 619] on span "Workflow Studio: Product Guide" at bounding box center [128, 620] width 191 height 20
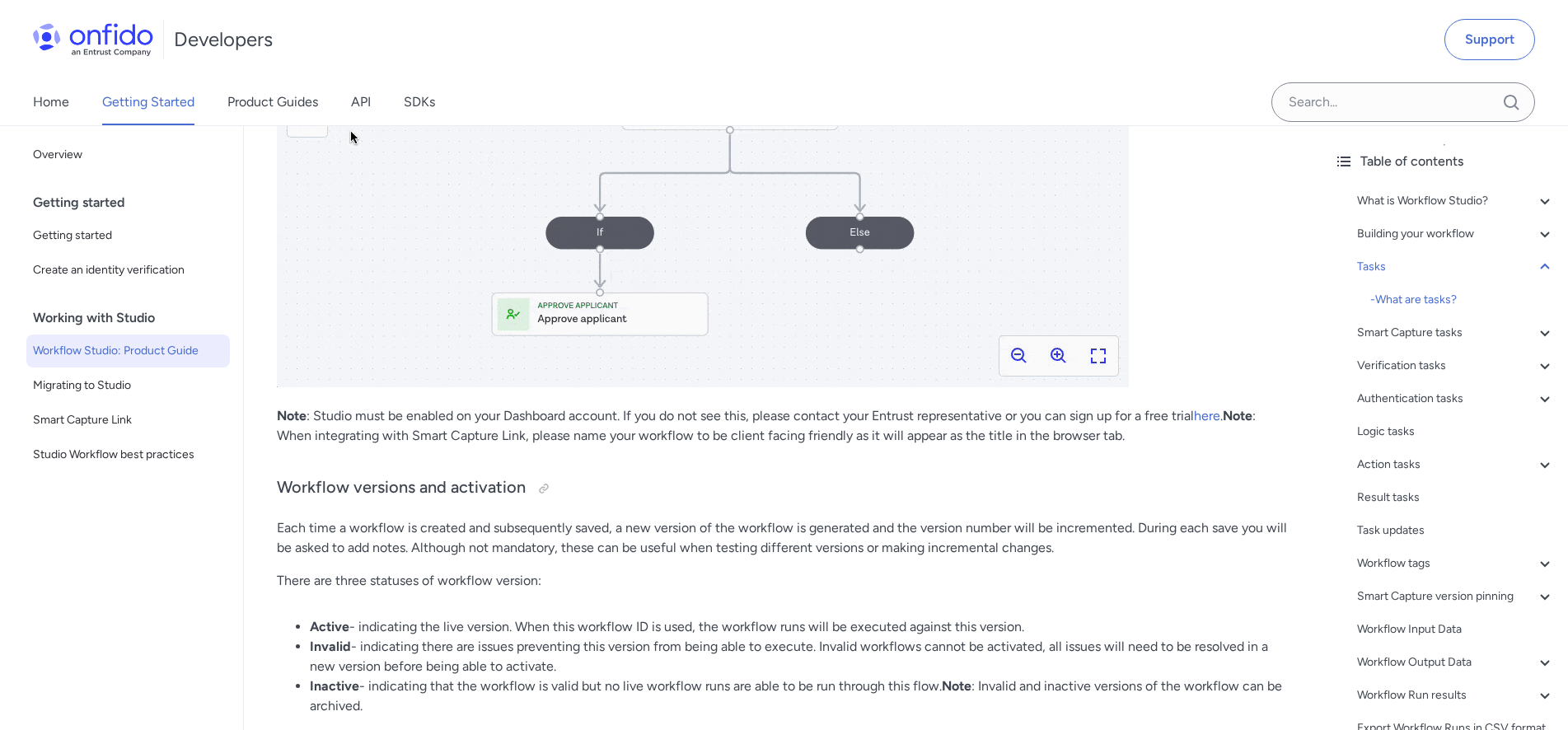
scroll to position [2774, 0]
